Goal: Information Seeking & Learning: Learn about a topic

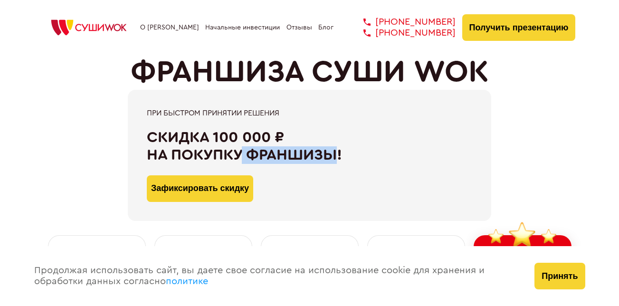
drag, startPoint x: 310, startPoint y: 158, endPoint x: 327, endPoint y: 162, distance: 17.1
click at [327, 162] on div "Скидка 100 000 ₽ на покупку франшизы!" at bounding box center [309, 146] width 325 height 35
click at [543, 136] on div "При быстром принятии решения Скидка 100 000 ₽ на покупку франшизы! Зафиксироват…" at bounding box center [310, 155] width 532 height 131
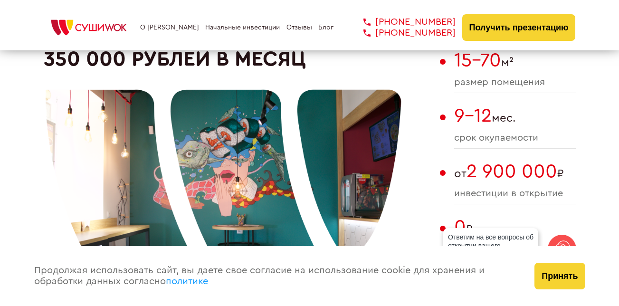
scroll to position [618, 0]
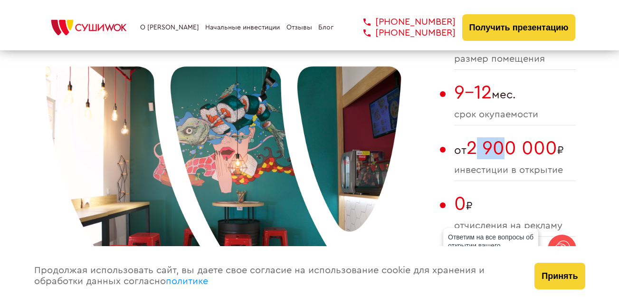
drag, startPoint x: 479, startPoint y: 153, endPoint x: 512, endPoint y: 150, distance: 32.4
click at [512, 150] on span "2 900 000" at bounding box center [512, 148] width 91 height 19
click at [546, 172] on span "инвестиции в открытие" at bounding box center [515, 170] width 122 height 11
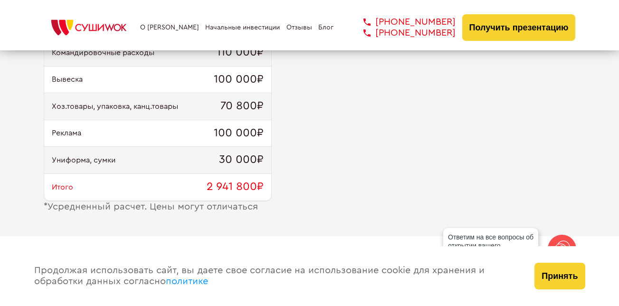
scroll to position [1045, 0]
click at [221, 193] on span "2 941 800₽" at bounding box center [235, 188] width 57 height 13
click at [225, 188] on span "2 941 800₽" at bounding box center [235, 188] width 57 height 13
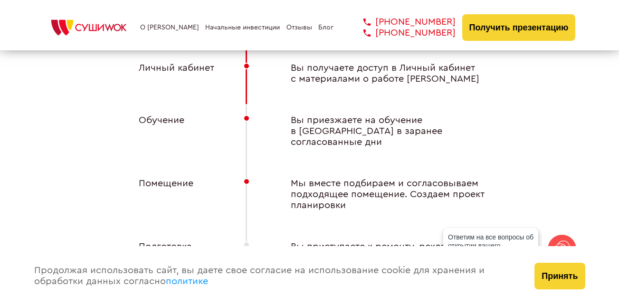
scroll to position [3659, 0]
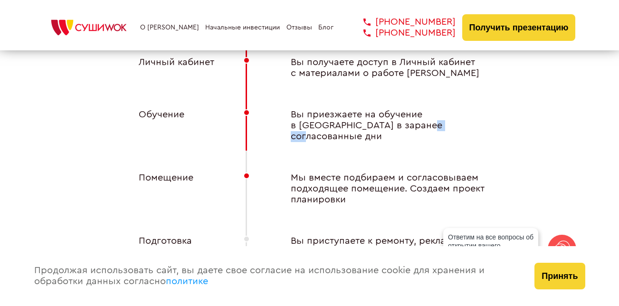
drag, startPoint x: 392, startPoint y: 128, endPoint x: 418, endPoint y: 126, distance: 25.2
click at [418, 126] on div "Вы приезжаете на обучение в [GEOGRAPHIC_DATA] в заранее согласованные дни" at bounding box center [386, 125] width 228 height 33
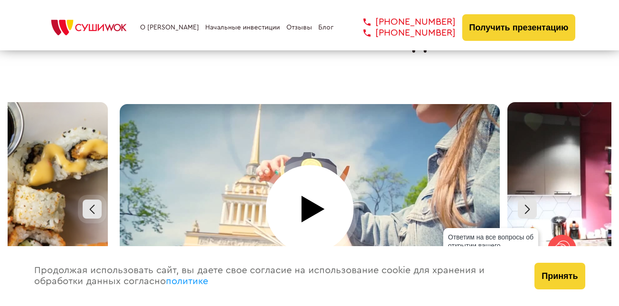
scroll to position [4036, 0]
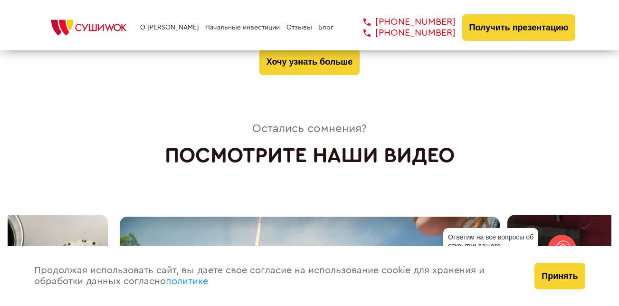
click at [213, 30] on link "Начальные инвестиции" at bounding box center [242, 28] width 75 height 8
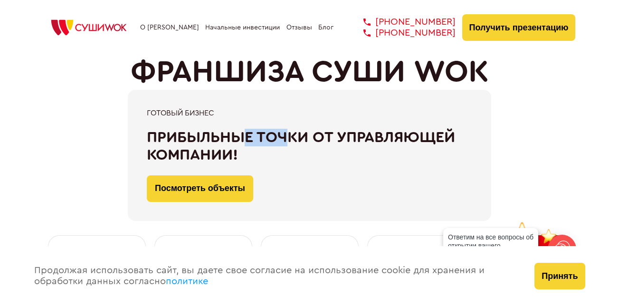
drag, startPoint x: 240, startPoint y: 139, endPoint x: 286, endPoint y: 138, distance: 45.6
click at [286, 138] on div "При быстром принятии решения Скидка 100 000 ₽ на покупку франшизы! Зафиксироват…" at bounding box center [310, 155] width 532 height 131
click at [558, 130] on div "При быстром принятии решения Скидка 100 000 ₽ на покупку франшизы! Зафиксироват…" at bounding box center [310, 155] width 532 height 131
click at [87, 25] on img at bounding box center [89, 27] width 90 height 21
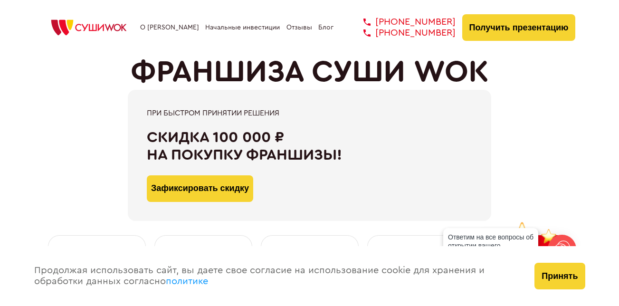
click at [90, 27] on img at bounding box center [89, 27] width 90 height 21
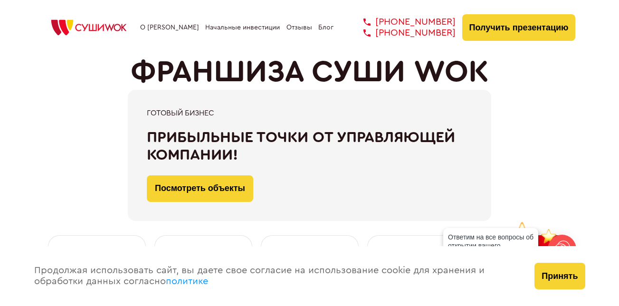
click at [82, 22] on img at bounding box center [89, 27] width 90 height 21
